Goal: Information Seeking & Learning: Learn about a topic

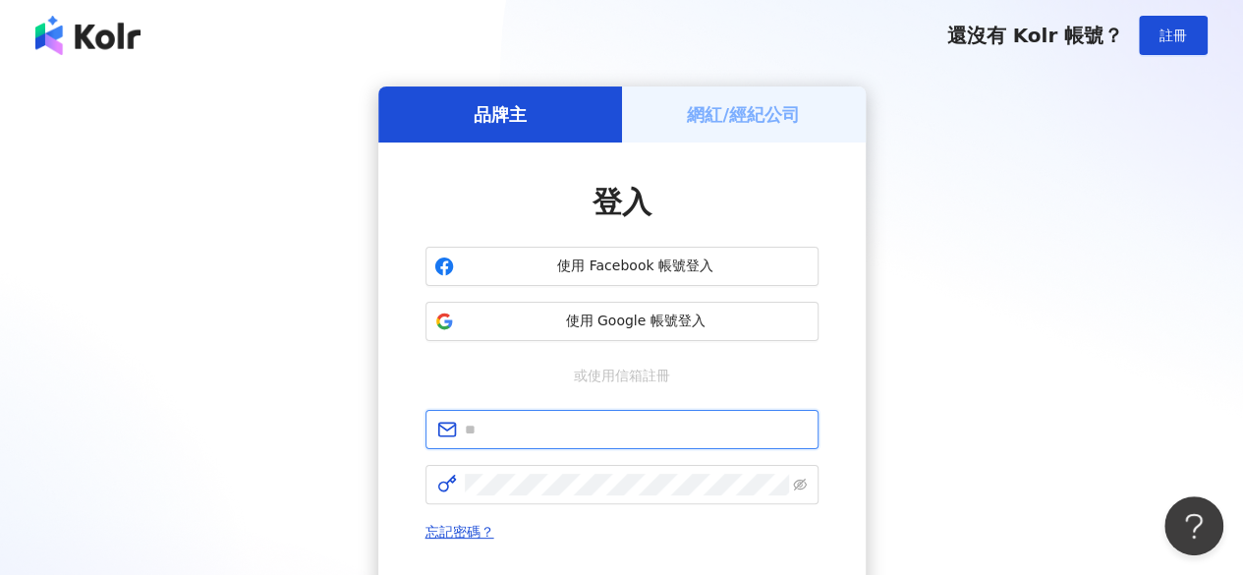
click at [582, 425] on input "text" at bounding box center [636, 430] width 342 height 22
type input "**********"
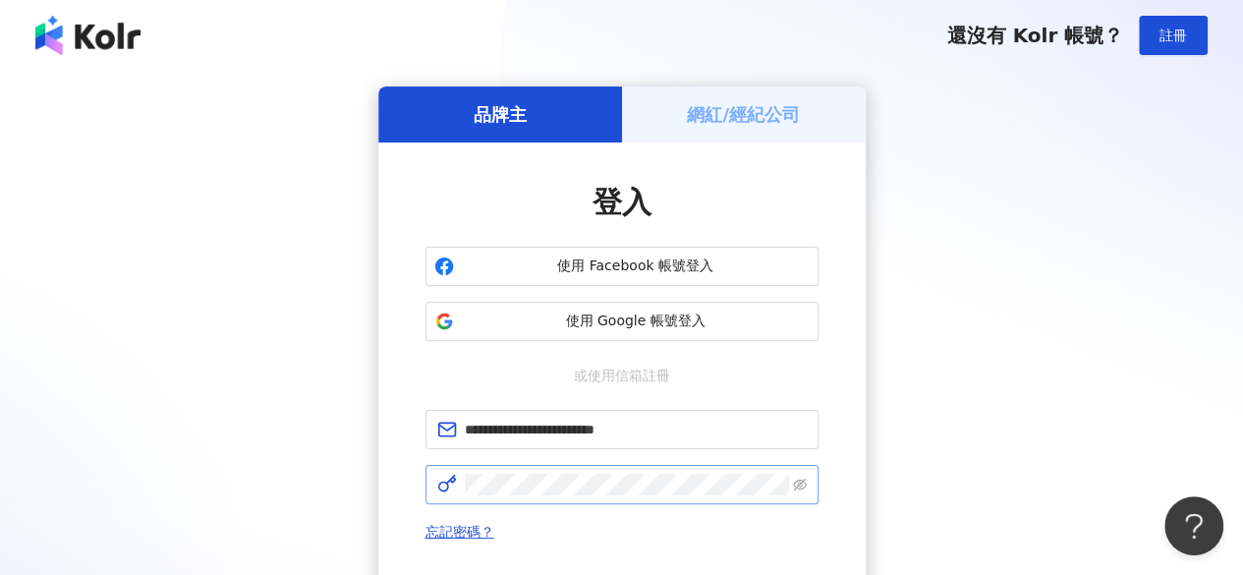
click at [564, 496] on span at bounding box center [621, 484] width 393 height 39
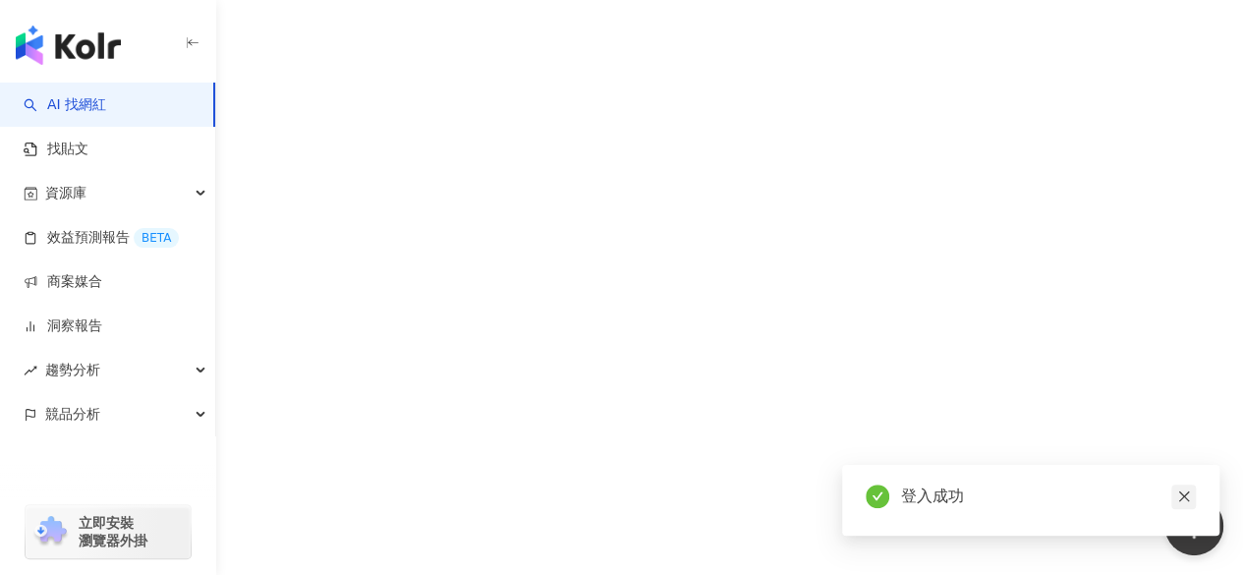
click at [1180, 492] on icon "close" at bounding box center [1184, 496] width 14 height 14
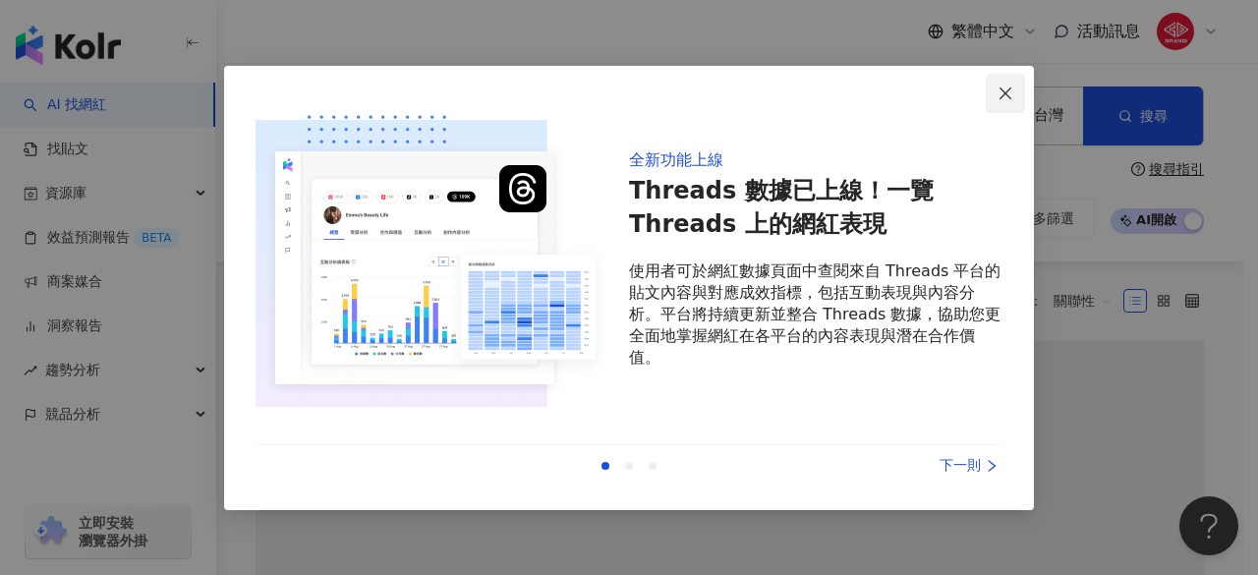
click at [1004, 91] on icon "close" at bounding box center [1005, 93] width 12 height 12
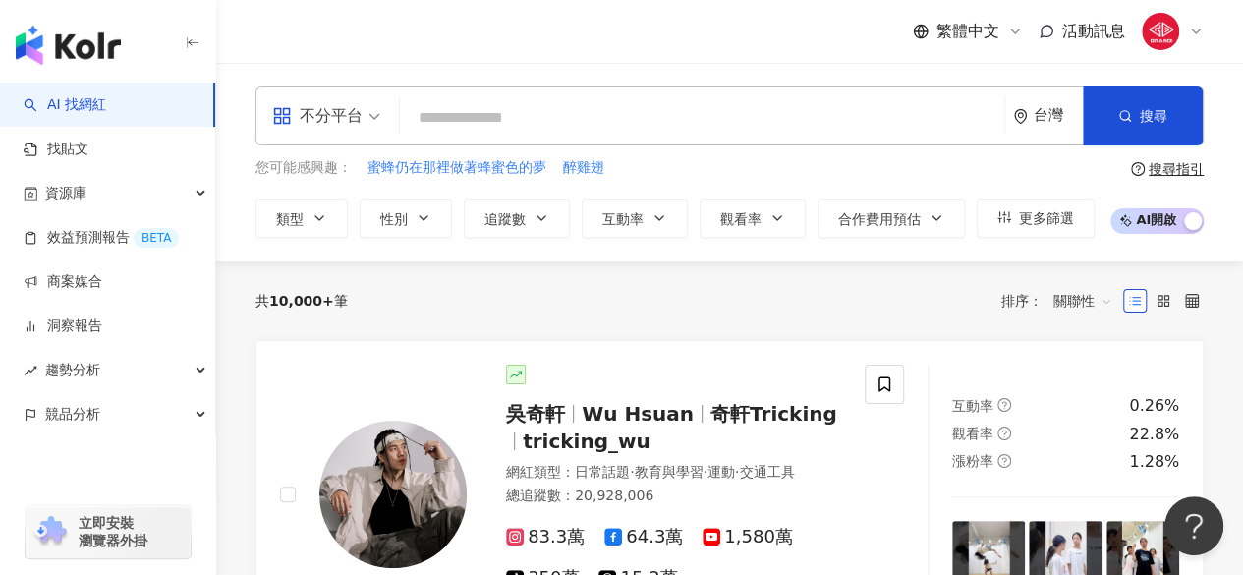
click at [717, 127] on input "search" at bounding box center [702, 117] width 588 height 37
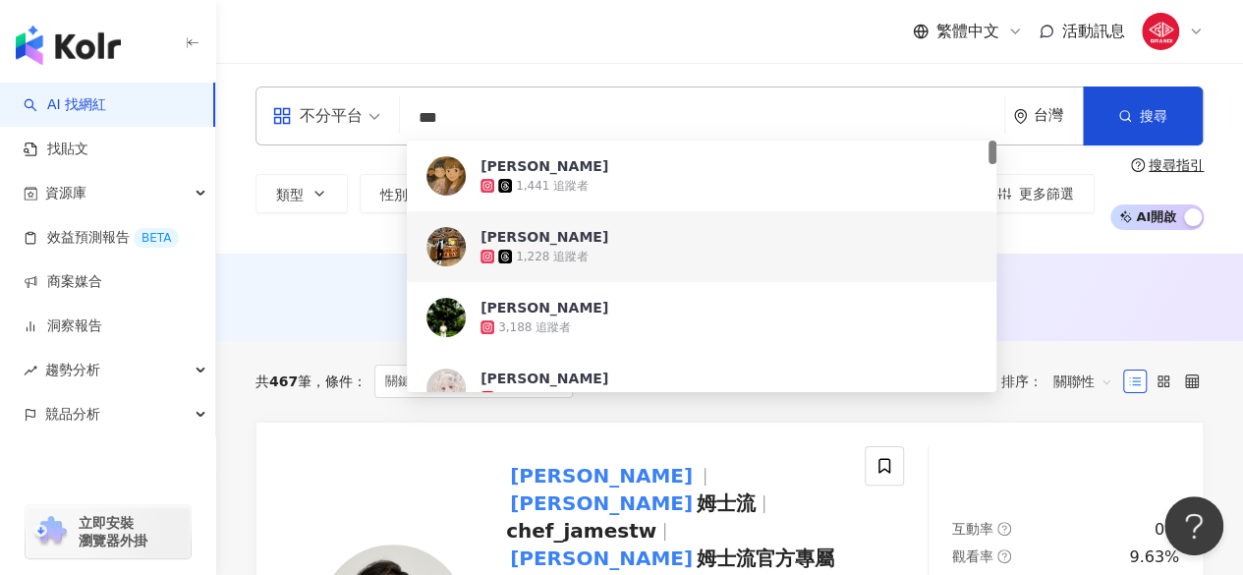
type input "***"
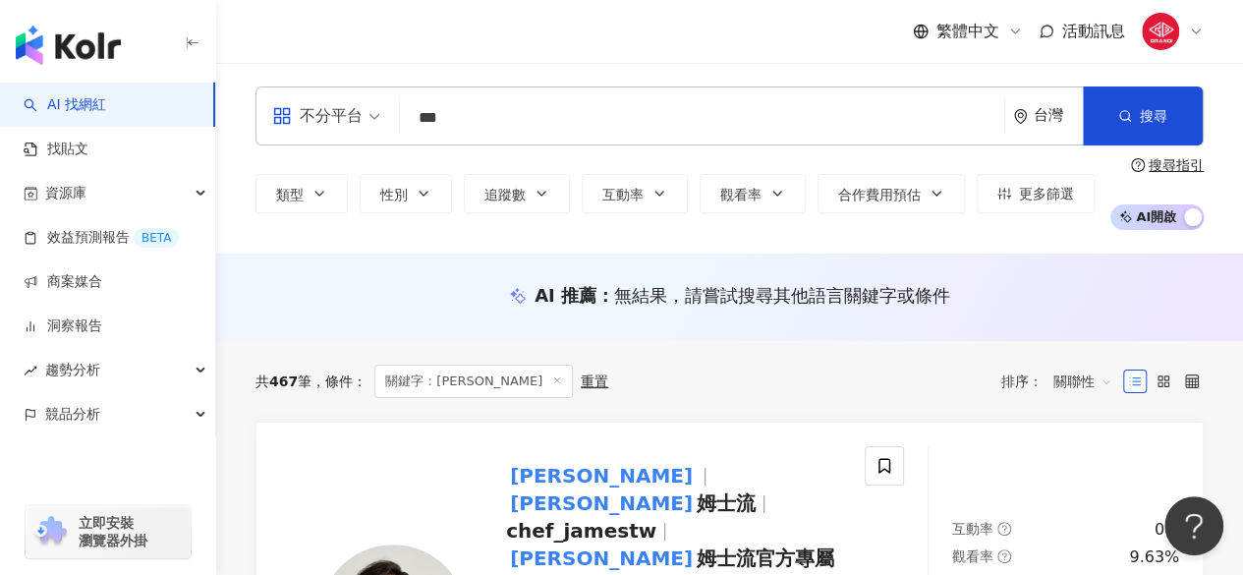
click at [250, 228] on div "不分平台 詹姆士 *** 台灣 搜尋 b50780b0-3270-4278-9211-f972b38c82be 79953622-a351-4637-ba77…" at bounding box center [729, 157] width 1027 height 143
click at [621, 519] on span "chef_jamestw" at bounding box center [581, 531] width 150 height 24
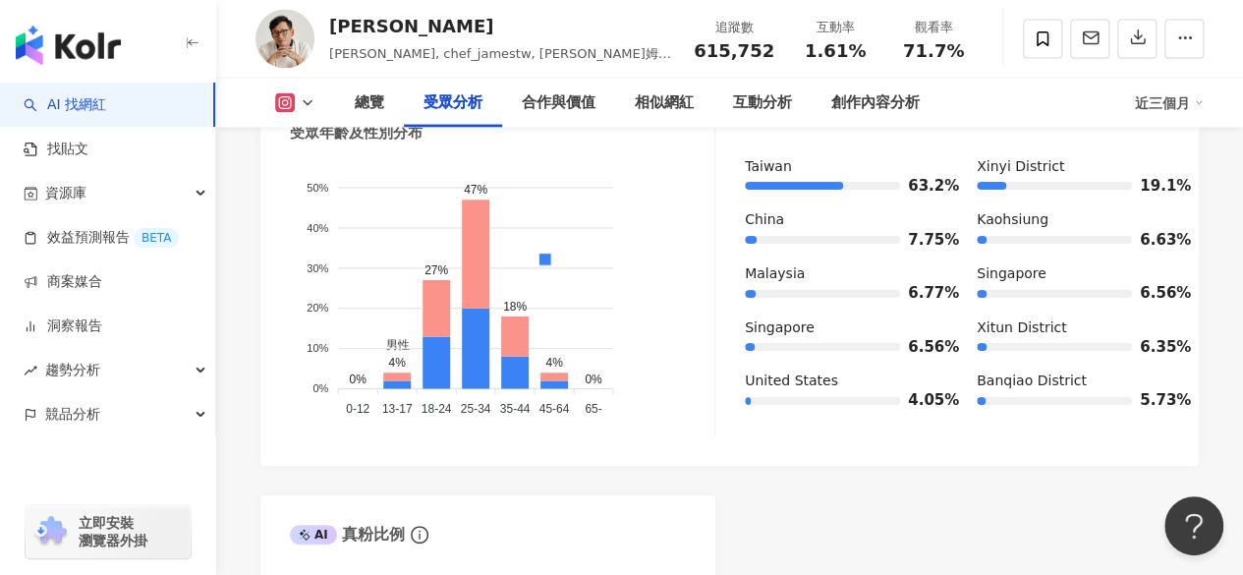
scroll to position [2190, 0]
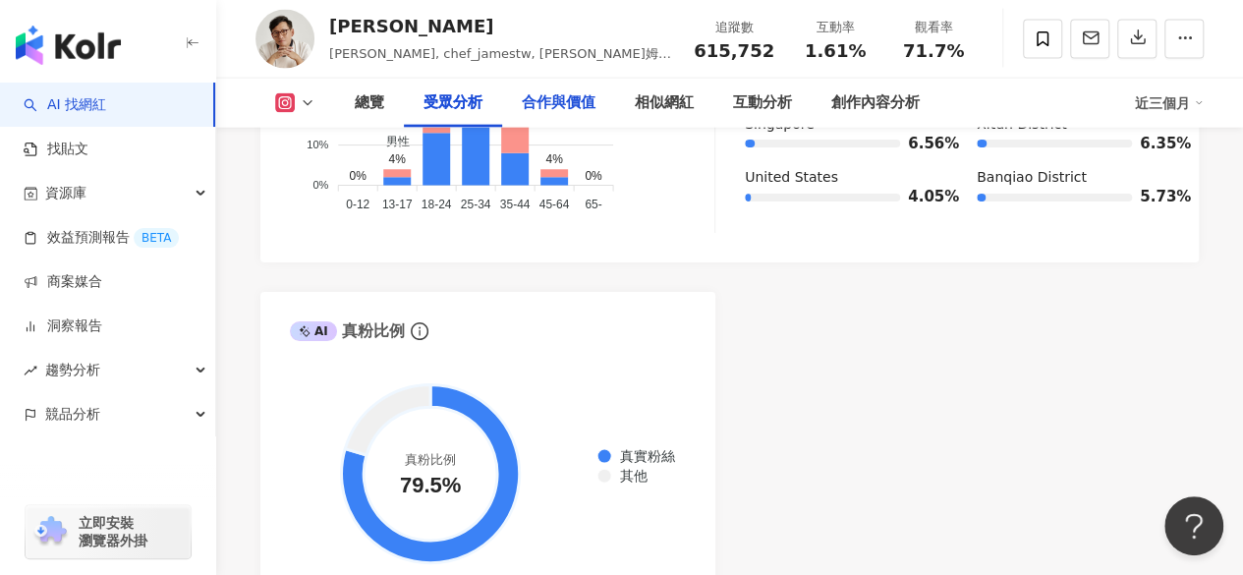
click at [550, 99] on div "合作與價值" at bounding box center [559, 103] width 74 height 24
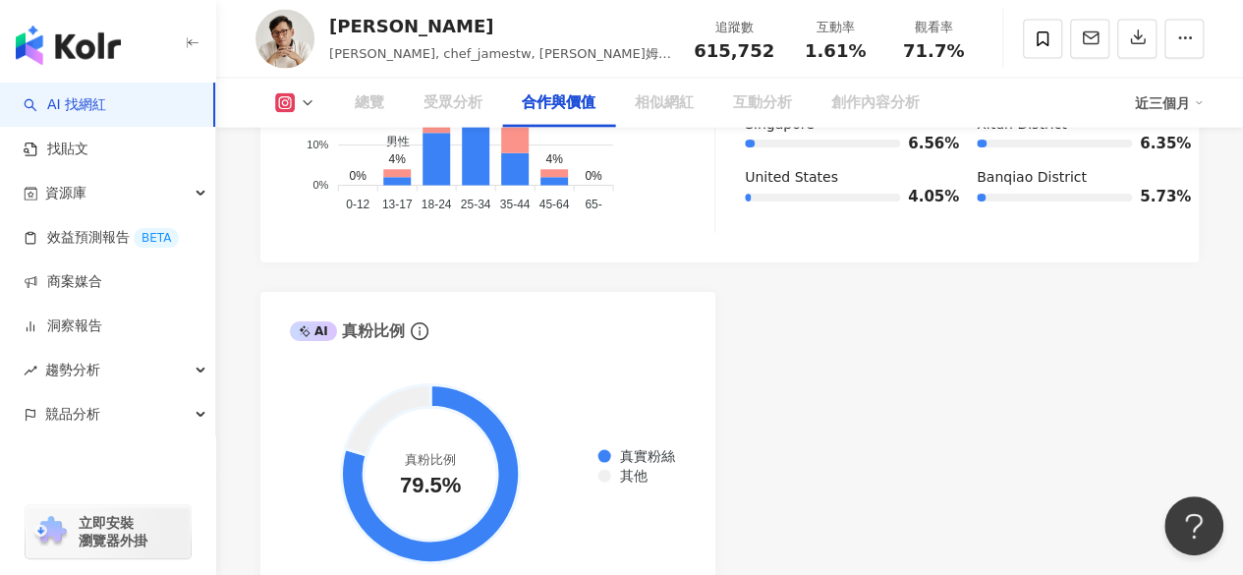
scroll to position [2614, 0]
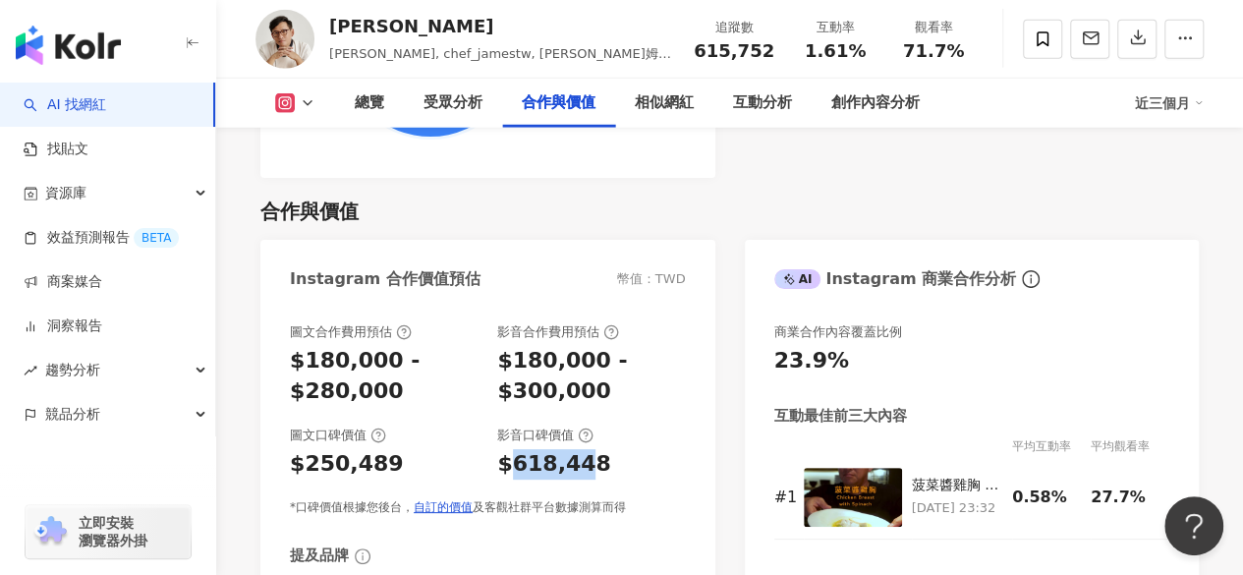
drag, startPoint x: 505, startPoint y: 418, endPoint x: 587, endPoint y: 421, distance: 81.6
click at [586, 449] on div "$618,448" at bounding box center [554, 464] width 114 height 30
click at [606, 445] on div "圖文合作費用預估 $180,000 - $280,000 影音合作費用預估 $180,000 - $300,000 圖文口碑價值 $250,489 影音口碑價…" at bounding box center [488, 419] width 396 height 193
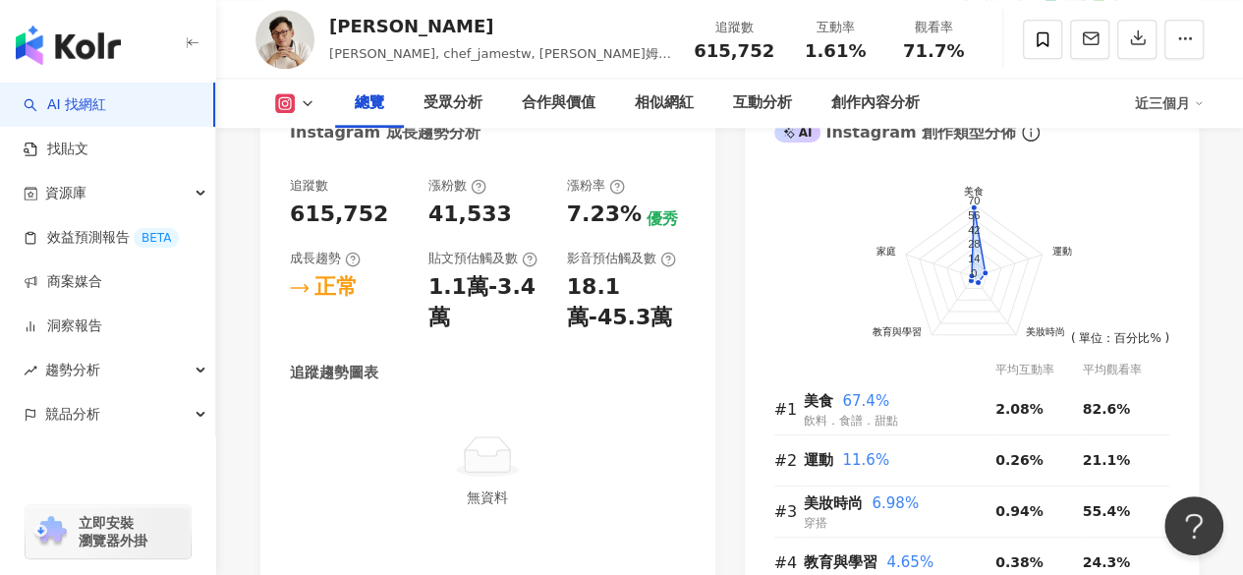
scroll to position [1141, 0]
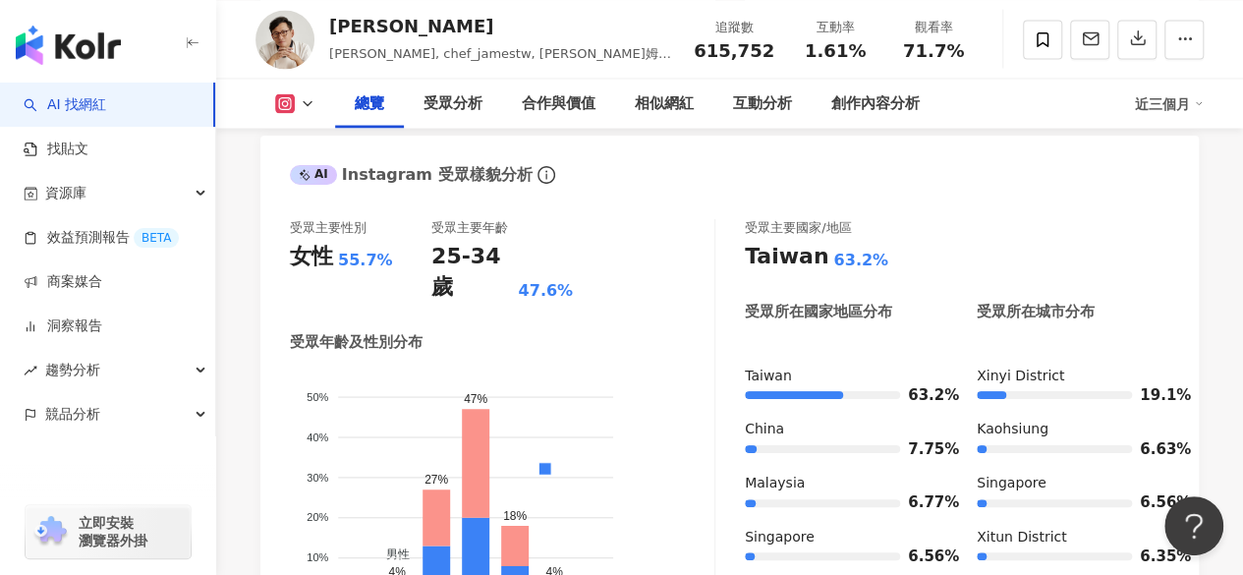
scroll to position [1011, 0]
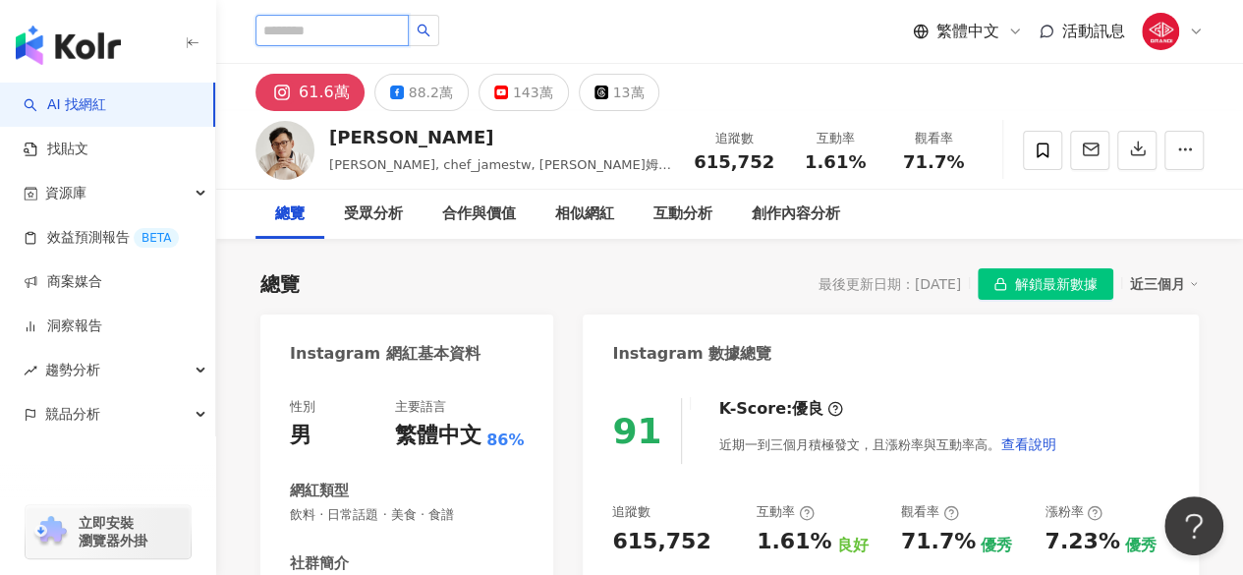
click at [335, 32] on input "search" at bounding box center [331, 30] width 153 height 31
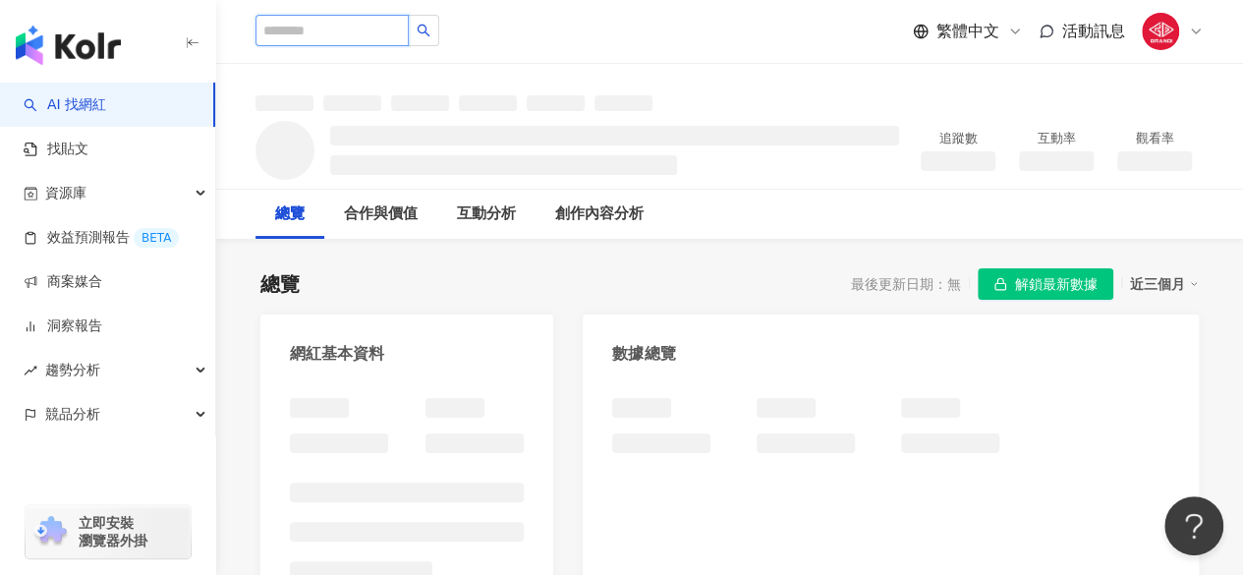
click at [297, 31] on input "search" at bounding box center [331, 30] width 153 height 31
type input "****"
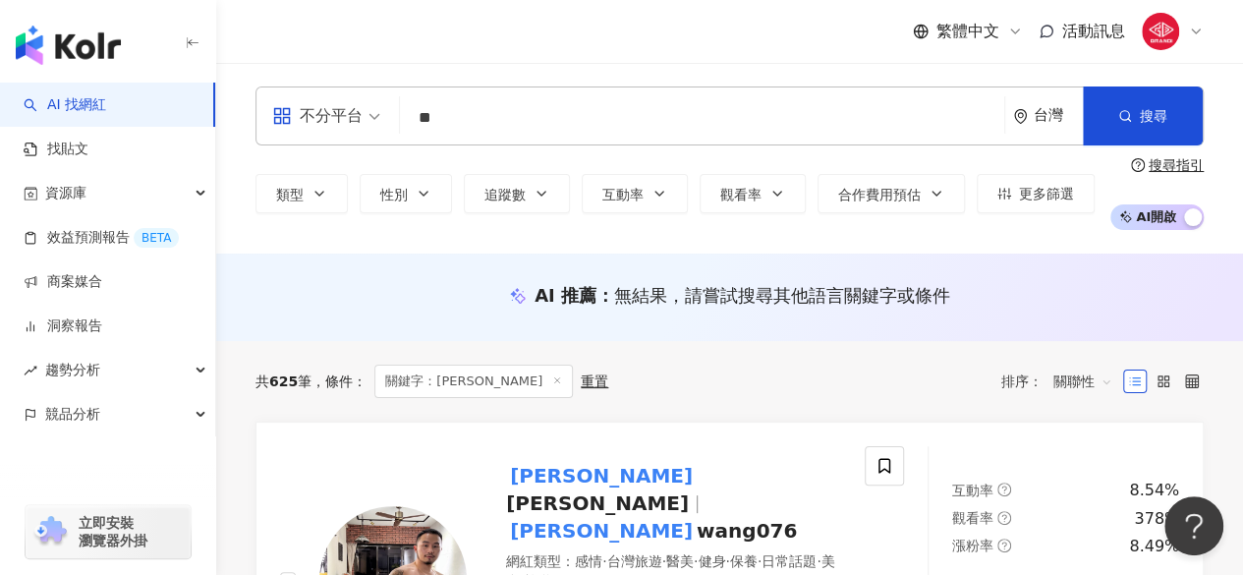
type input "*"
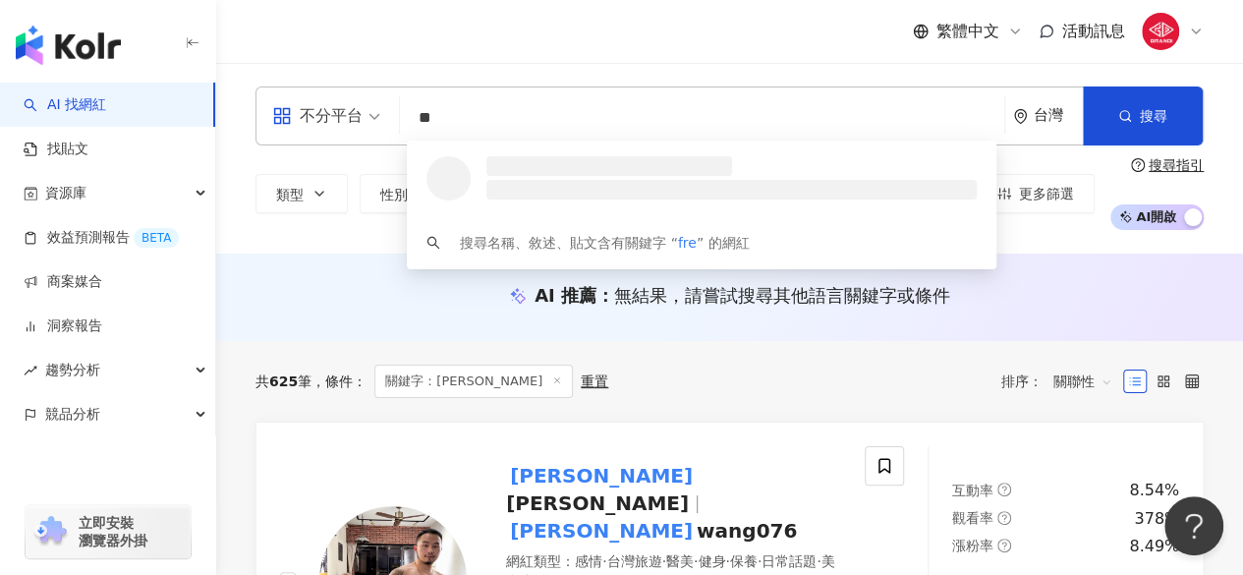
type input "*"
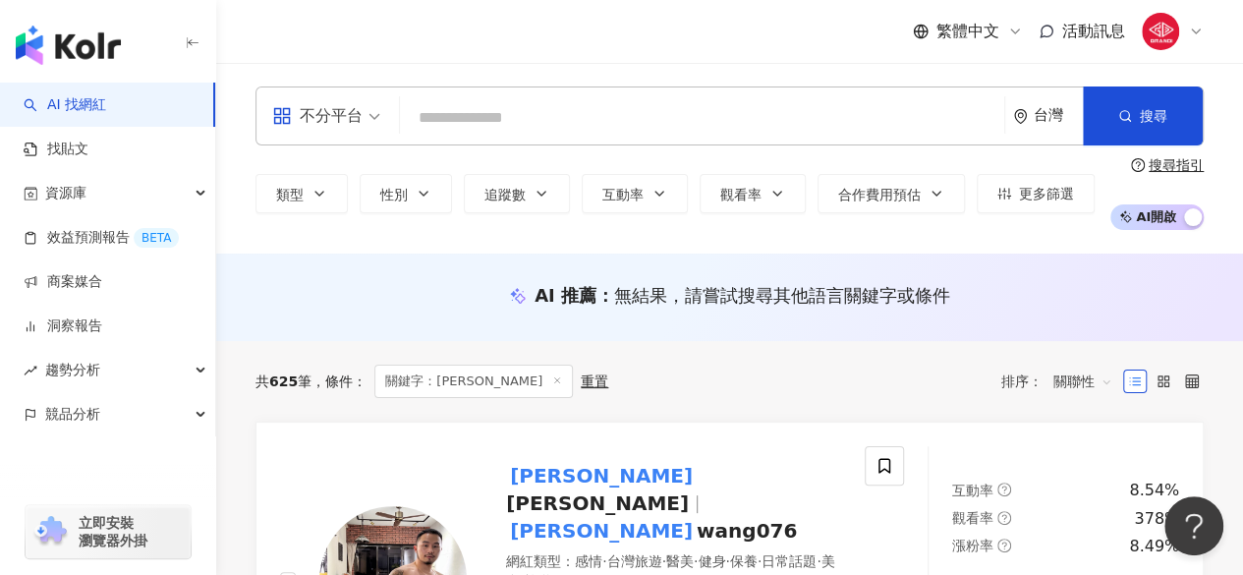
click at [476, 116] on input "search" at bounding box center [702, 117] width 588 height 37
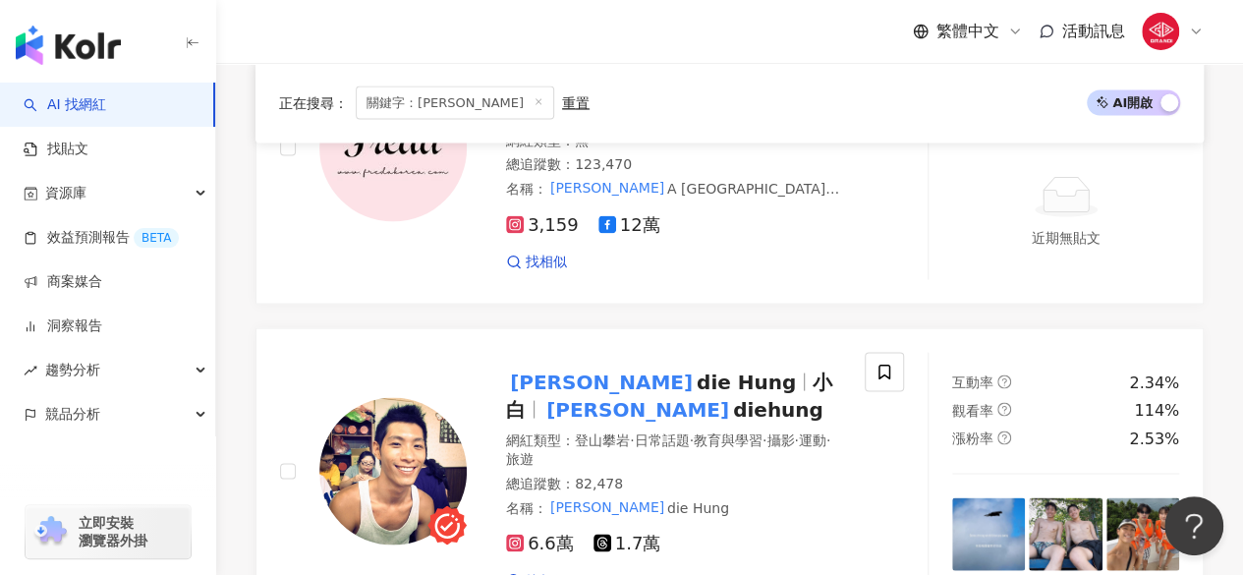
scroll to position [1939, 0]
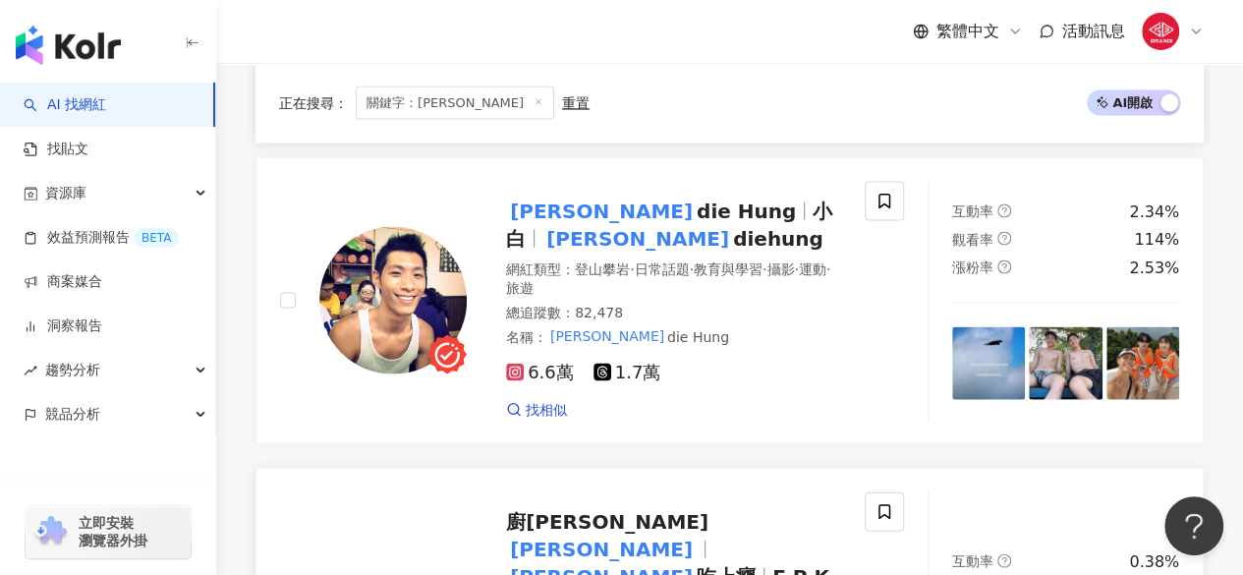
type input "****"
click at [588, 510] on span "廚佛瑞德" at bounding box center [607, 522] width 202 height 24
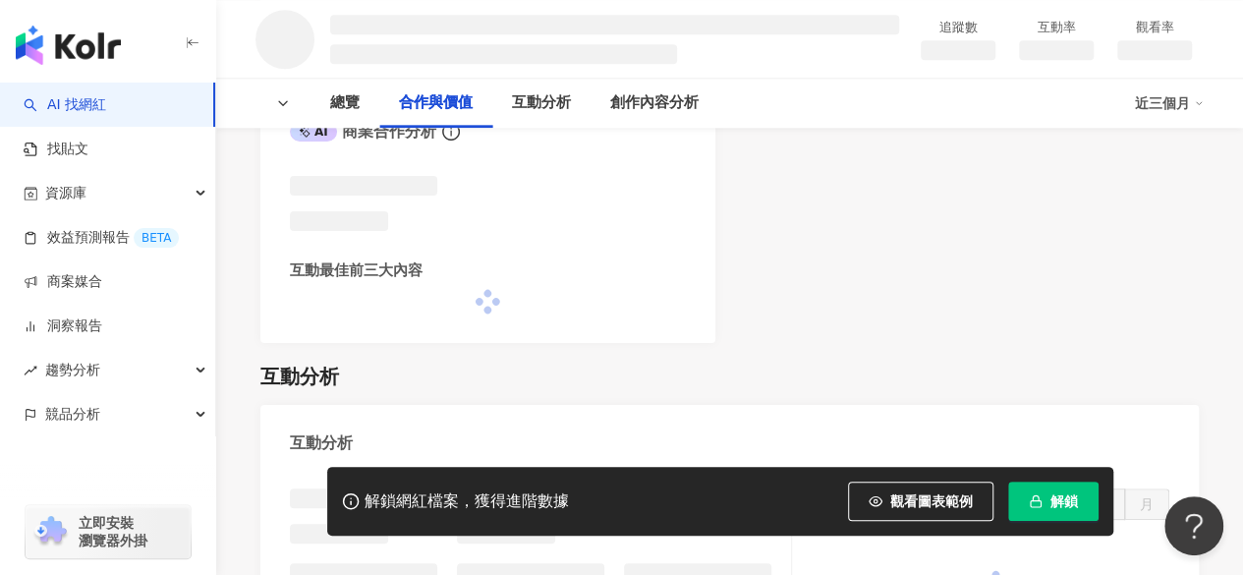
scroll to position [1092, 0]
click at [1037, 494] on icon "button" at bounding box center [1036, 501] width 14 height 14
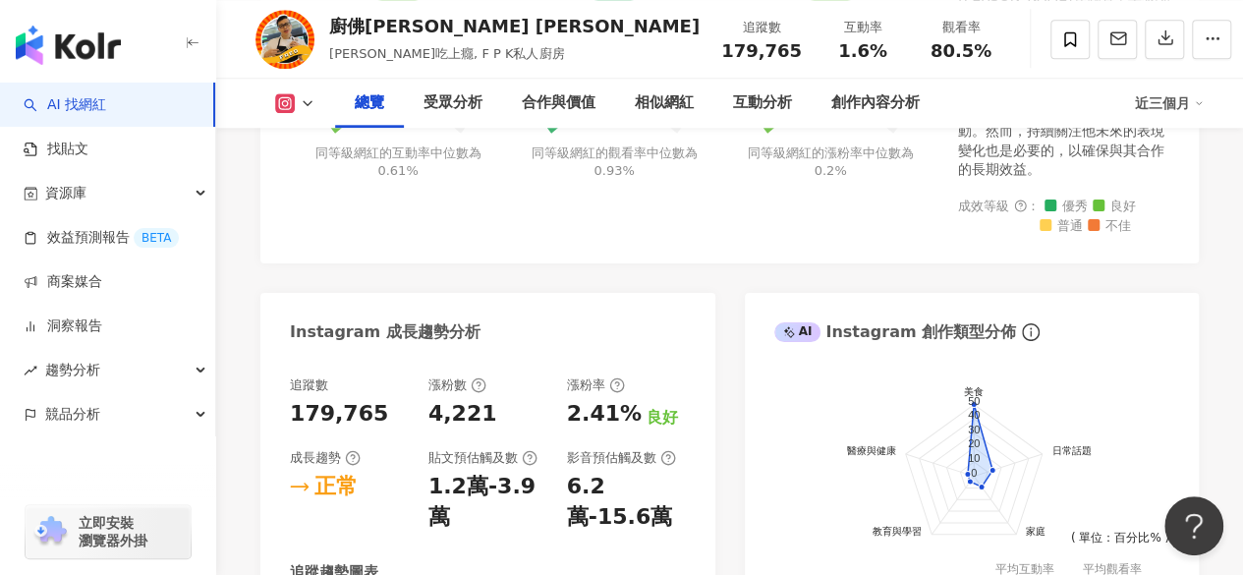
scroll to position [980, 0]
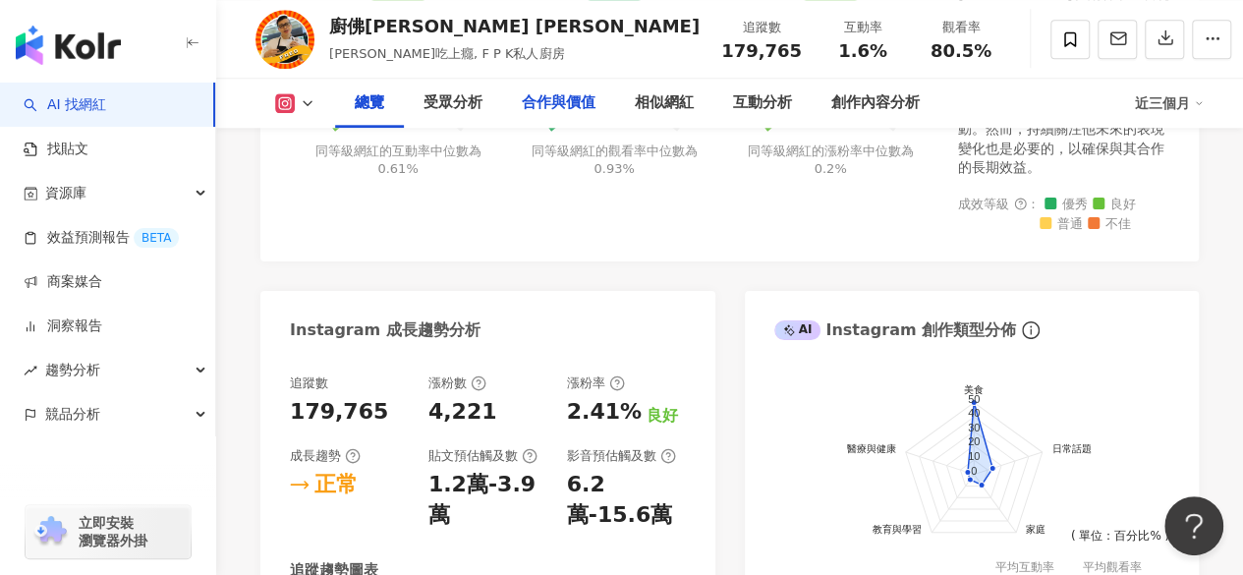
click at [572, 106] on div "合作與價值" at bounding box center [559, 103] width 74 height 24
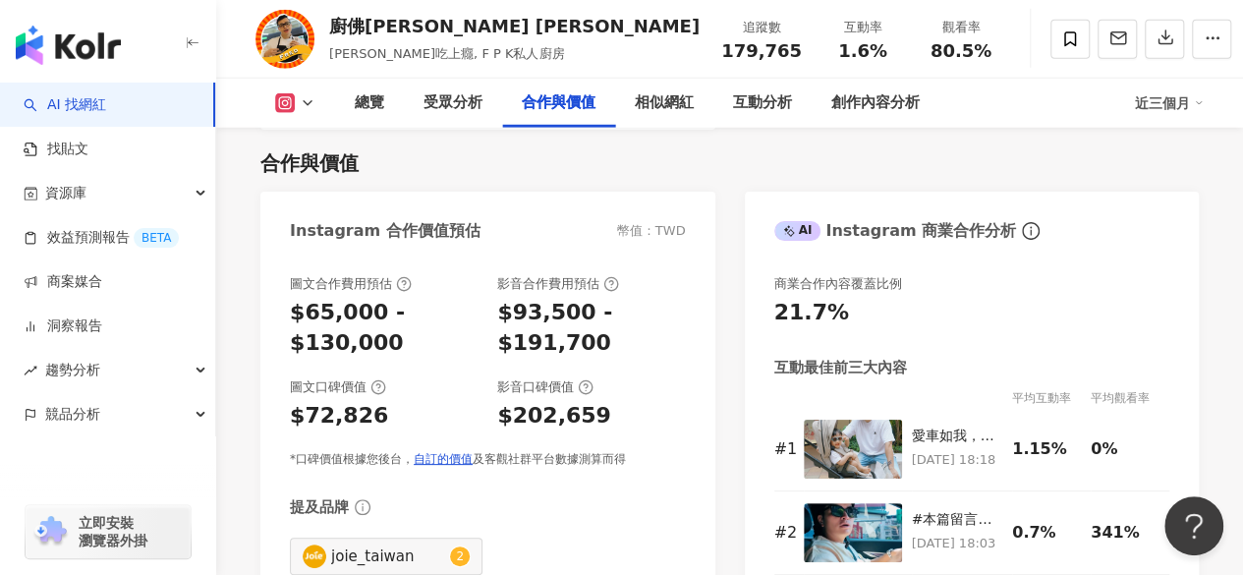
scroll to position [2693, 0]
